Goal: Find specific page/section: Find specific page/section

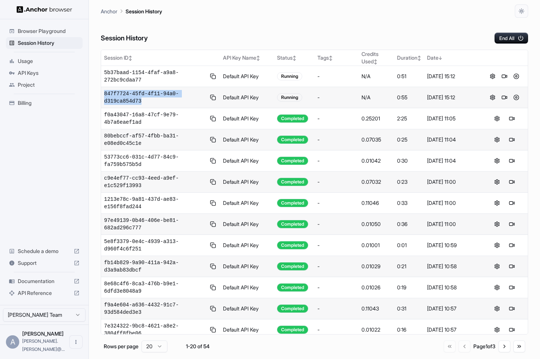
drag, startPoint x: 148, startPoint y: 102, endPoint x: 102, endPoint y: 93, distance: 46.8
click at [102, 93] on td "847f7724-45fd-4f11-94a0-d319ca854d73" at bounding box center [160, 97] width 119 height 21
click at [141, 113] on span "f0a43047-16a8-47cf-9e79-4b7a6eaef1ad" at bounding box center [155, 118] width 102 height 15
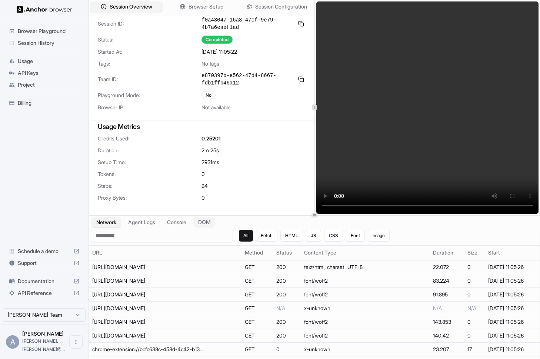
click at [214, 226] on button "DOM" at bounding box center [204, 222] width 22 height 11
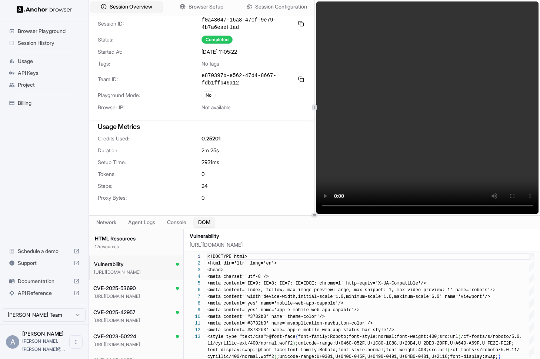
click at [151, 272] on p "https://thehackernews.com/search/label/Vulnerability" at bounding box center [136, 272] width 85 height 6
